Goal: Task Accomplishment & Management: Manage account settings

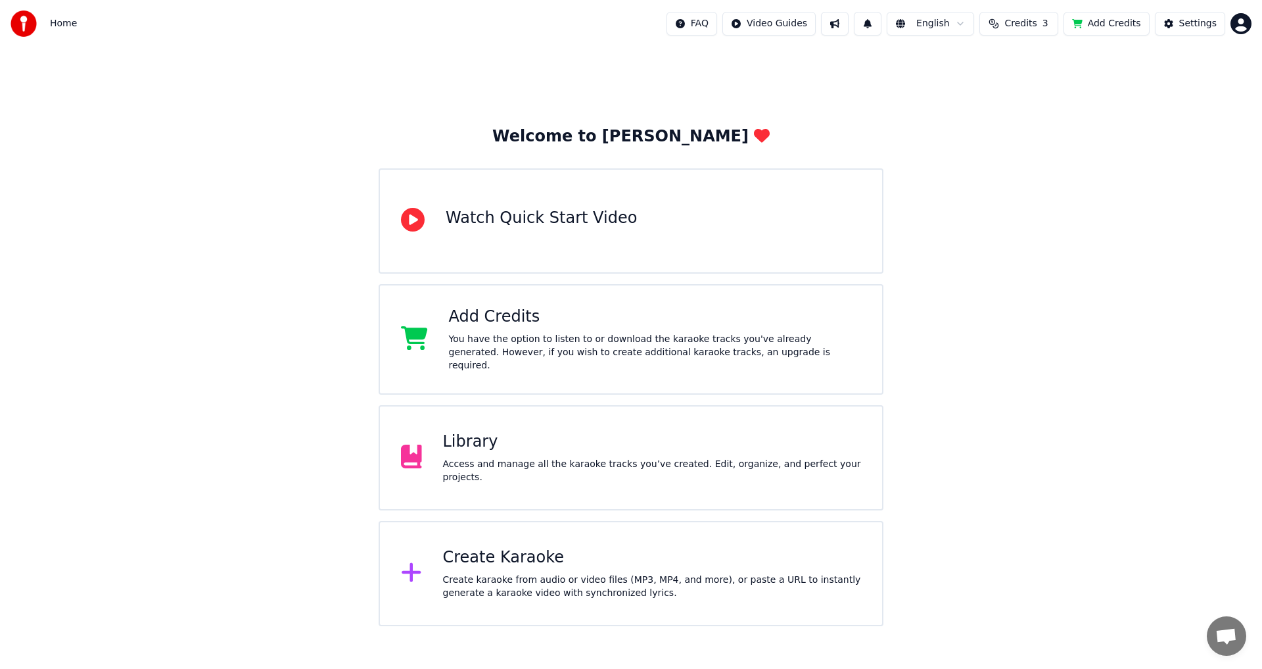
click at [731, 582] on div "Create karaoke from audio or video files (MP3, MP4, and more), or paste a URL t…" at bounding box center [652, 586] width 419 height 26
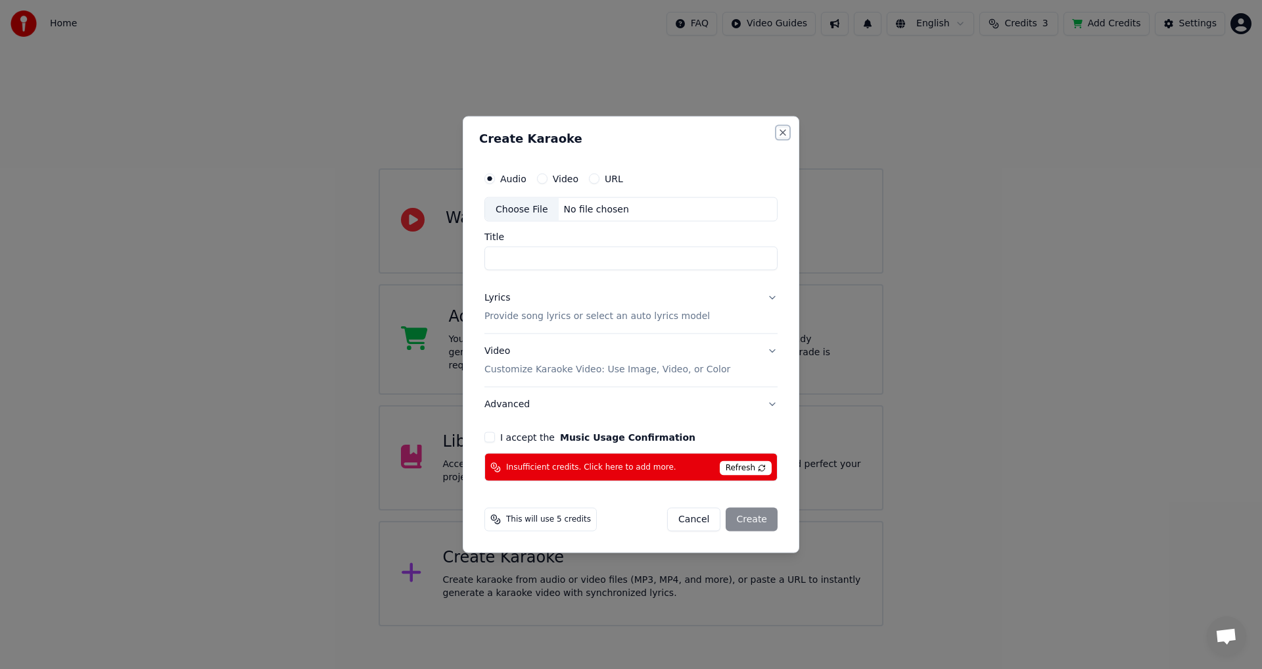
click at [782, 129] on button "Close" at bounding box center [783, 132] width 11 height 11
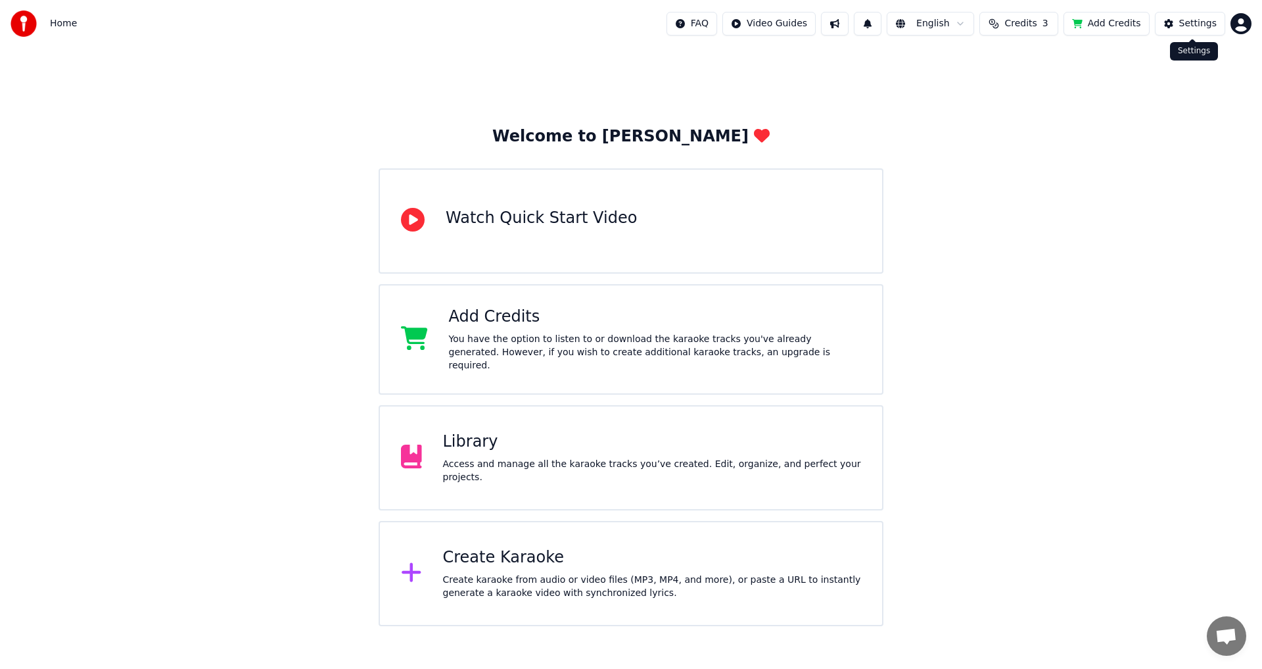
click at [1237, 30] on html "Home FAQ Video Guides English Credits 3 Add Credits Settings Welcome to Youka W…" at bounding box center [631, 313] width 1262 height 626
click at [1174, 128] on div "Sign Out" at bounding box center [1183, 138] width 151 height 21
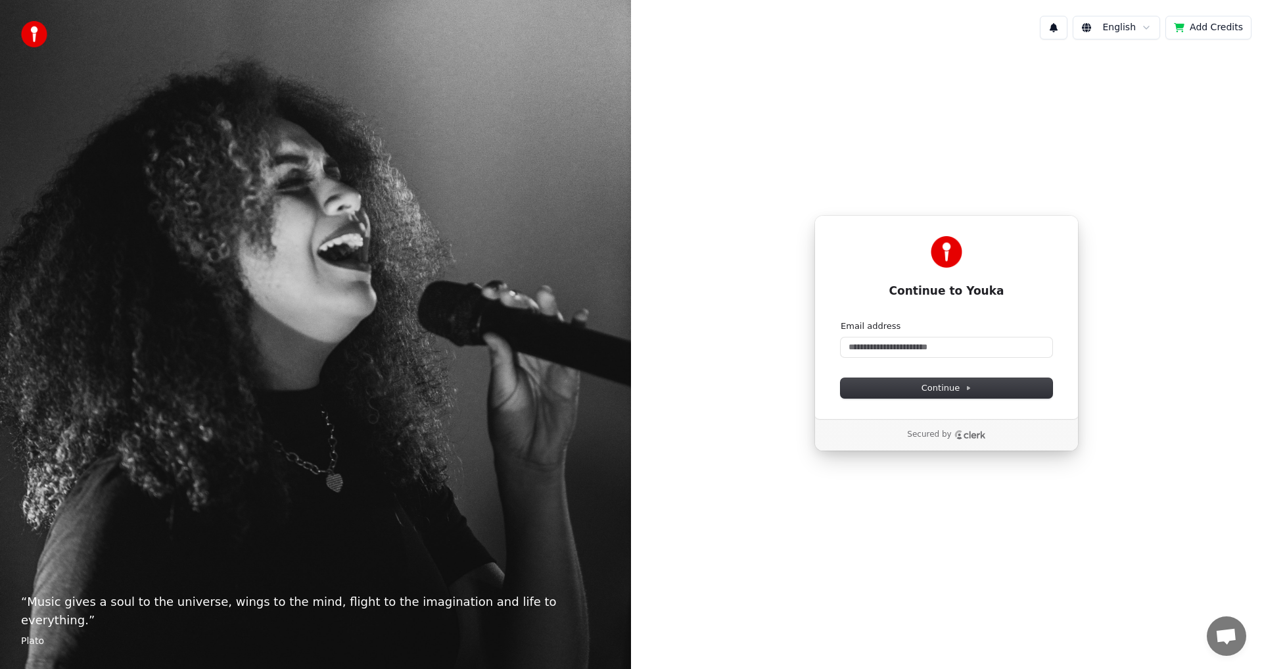
click at [999, 331] on div "Email address" at bounding box center [947, 326] width 212 height 12
click at [997, 335] on div "Email address" at bounding box center [947, 338] width 212 height 37
click at [992, 339] on input "Email address" at bounding box center [947, 347] width 212 height 20
click at [841, 320] on button "submit" at bounding box center [841, 320] width 0 height 0
type input "**********"
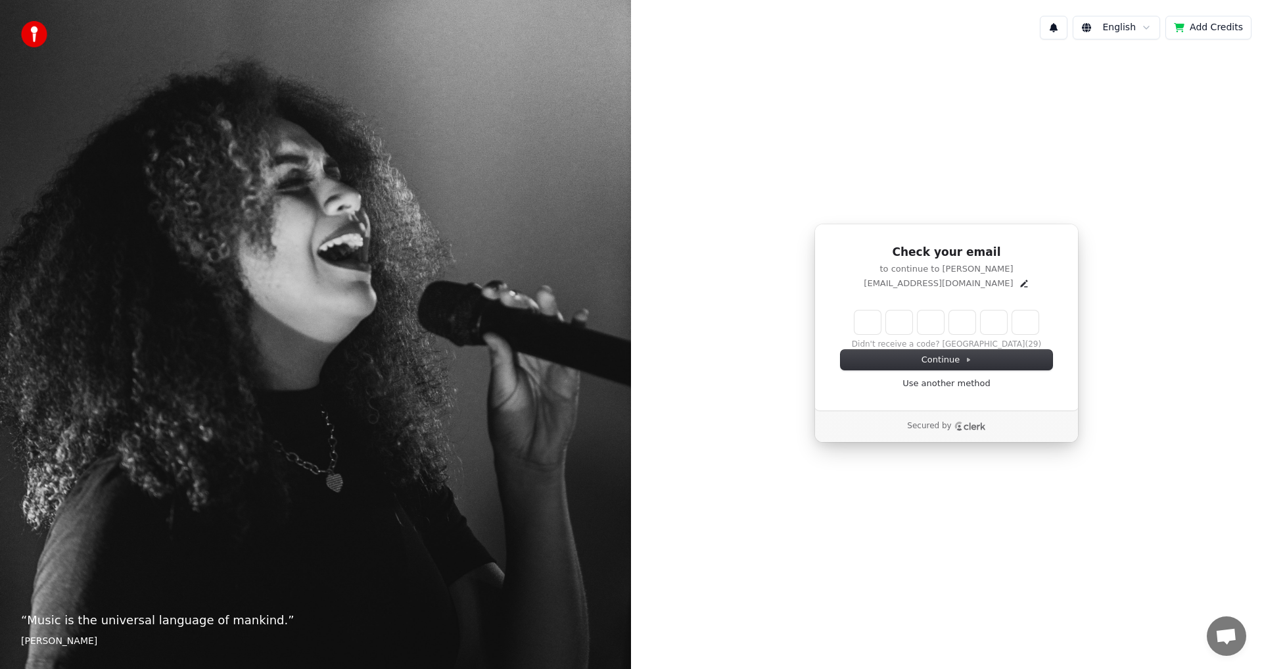
click at [861, 318] on input "Enter verification code" at bounding box center [947, 322] width 184 height 24
type input "******"
